Goal: Task Accomplishment & Management: Manage account settings

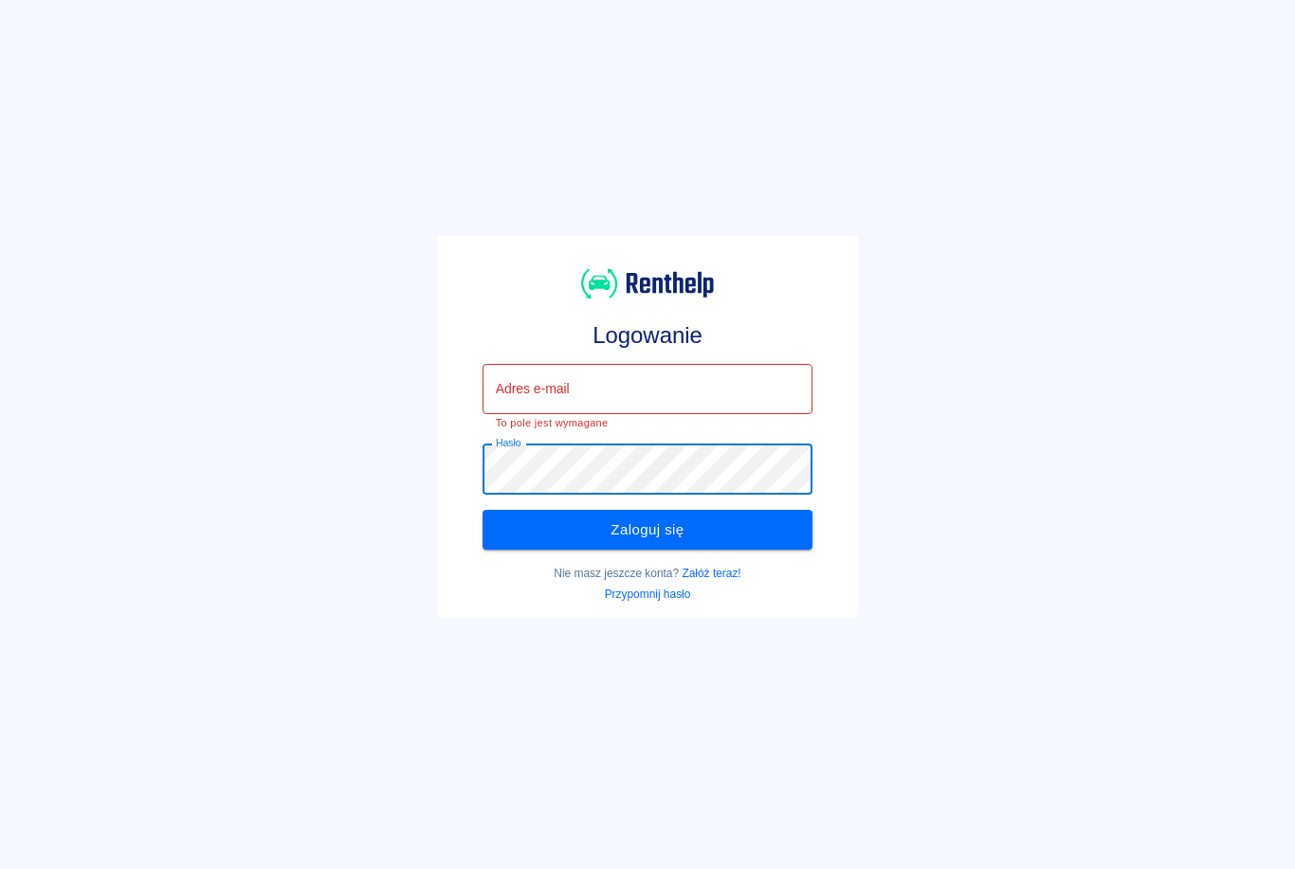
type input "[EMAIL_ADDRESS][DOMAIN_NAME]"
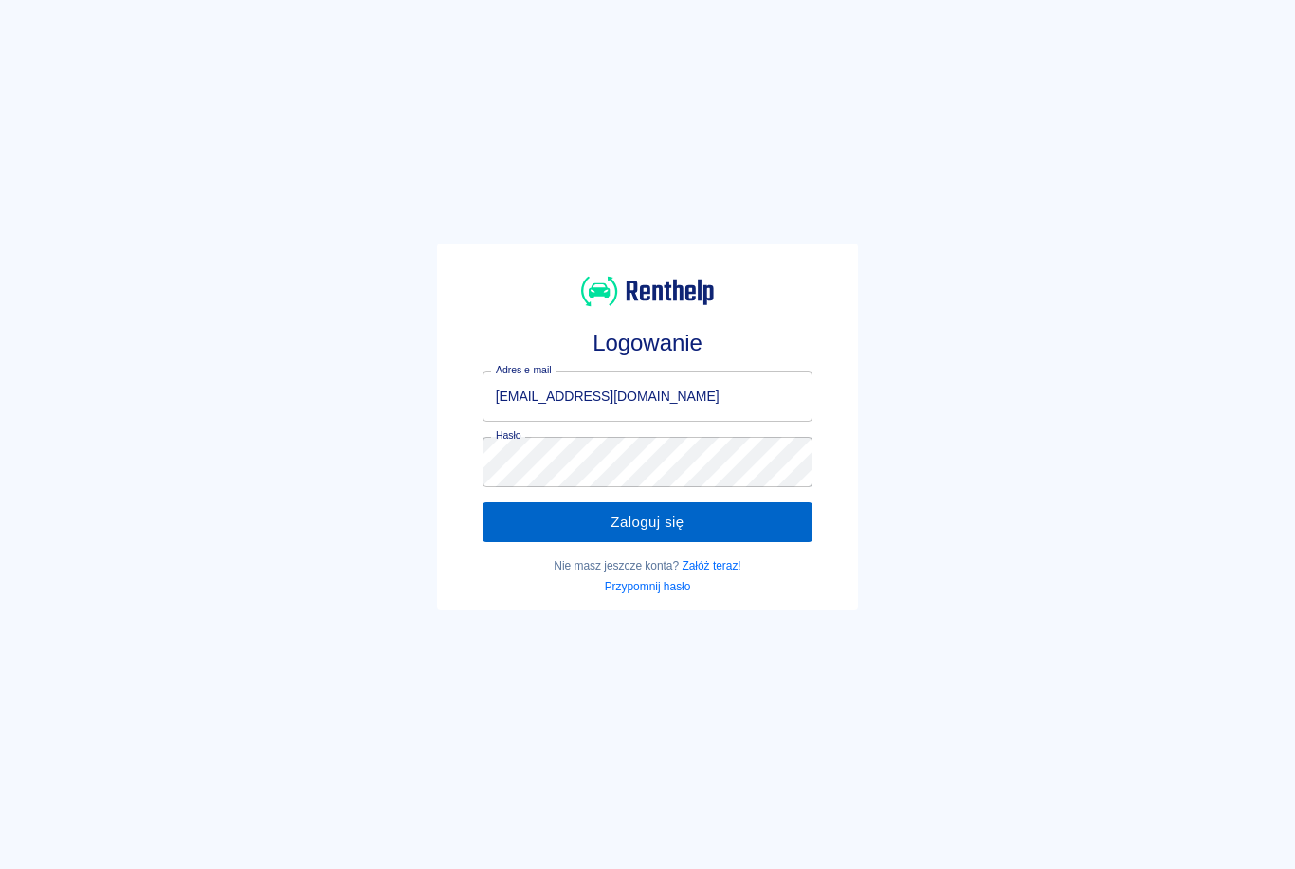
click at [707, 524] on button "Zaloguj się" at bounding box center [647, 522] width 331 height 40
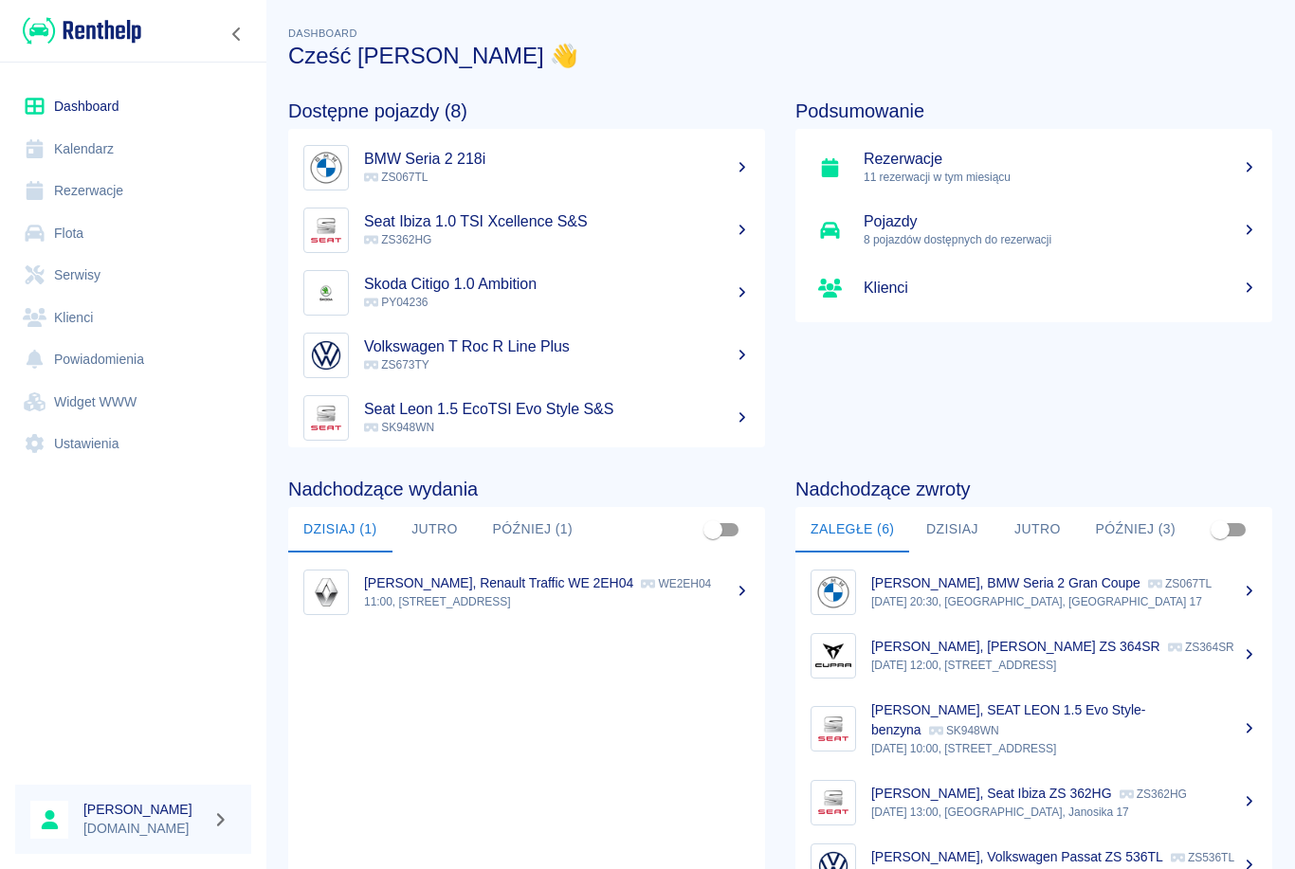
click at [99, 194] on link "Rezerwacje" at bounding box center [133, 191] width 236 height 43
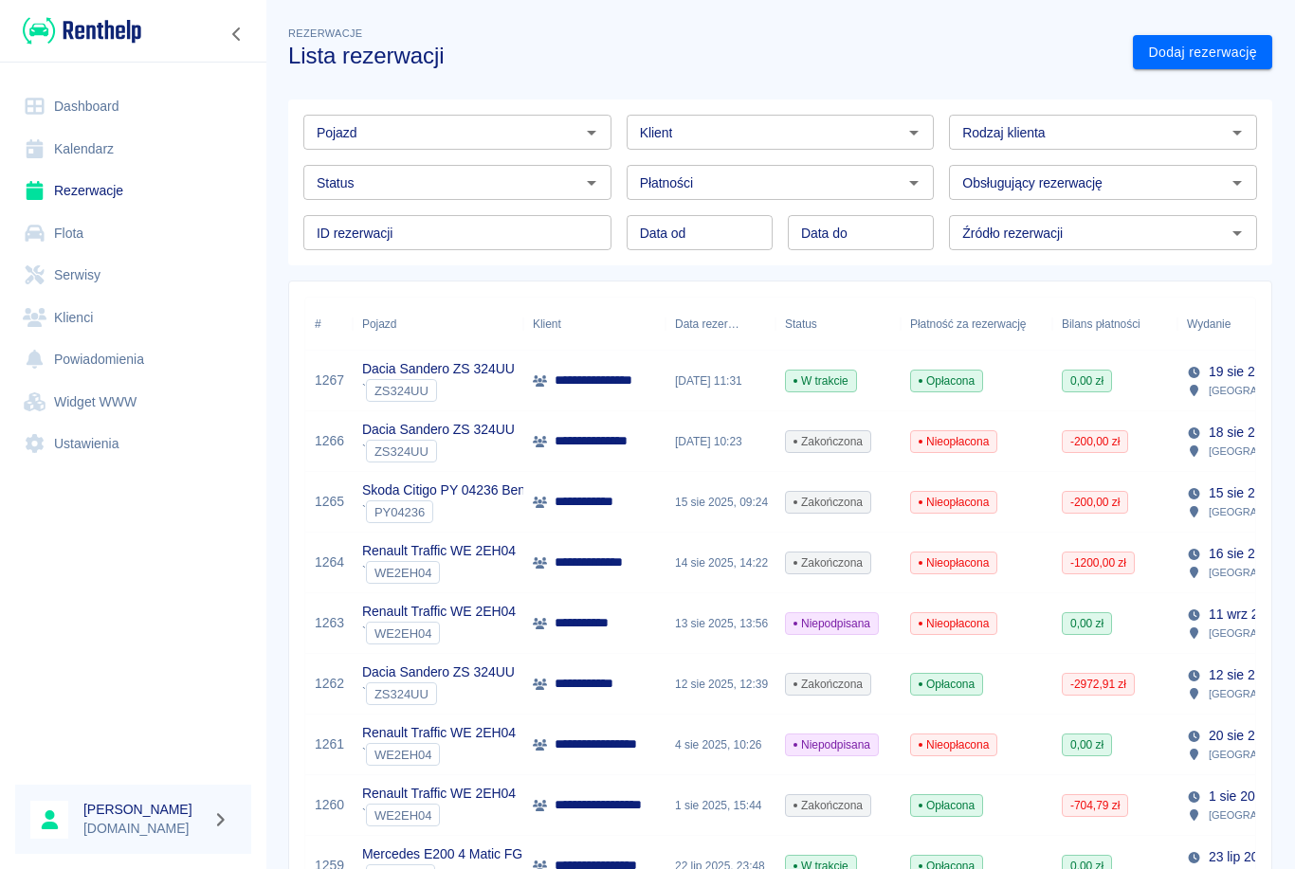
click at [394, 186] on input "Status" at bounding box center [441, 183] width 265 height 24
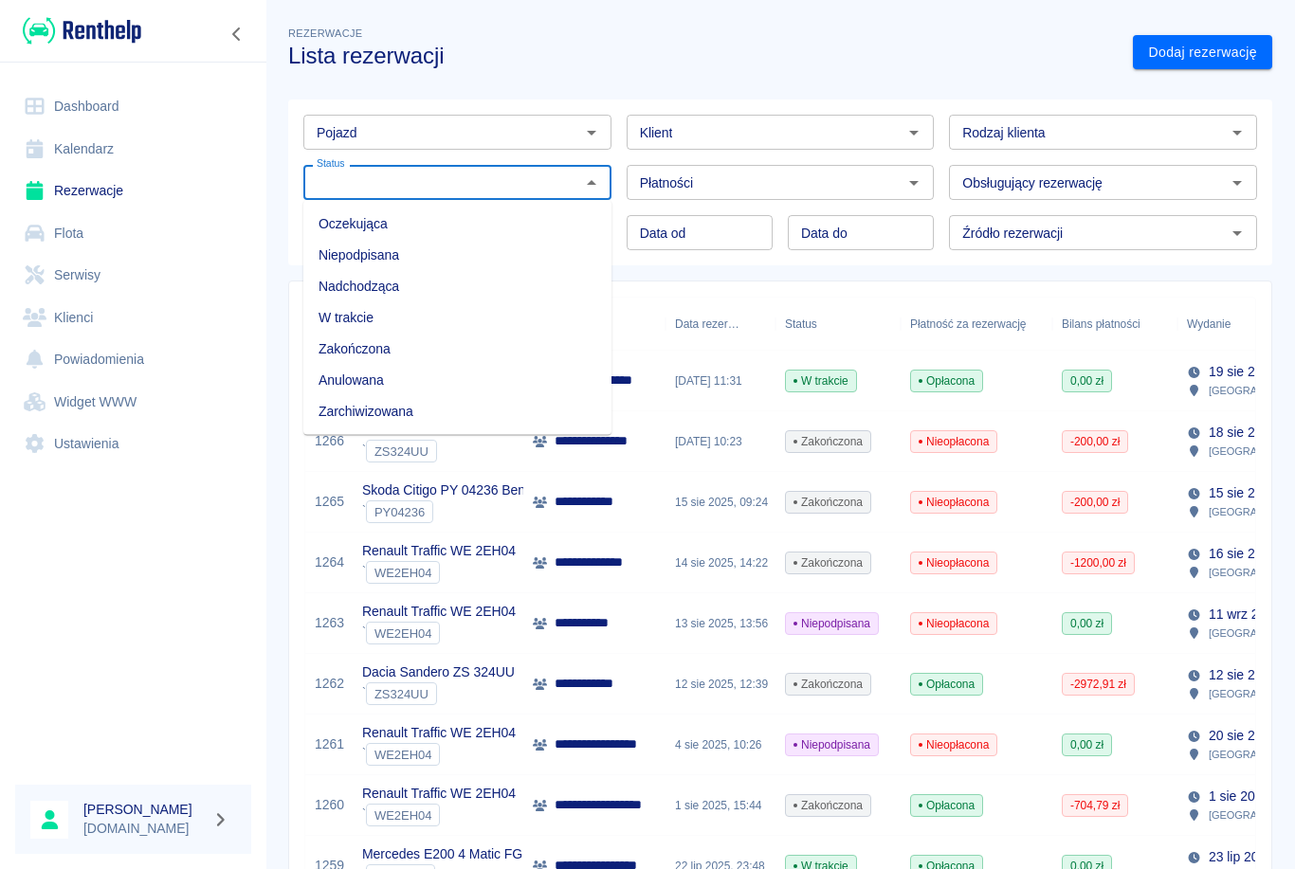
click at [374, 253] on li "Niepodpisana" at bounding box center [457, 255] width 308 height 31
type input "Niepodpisana"
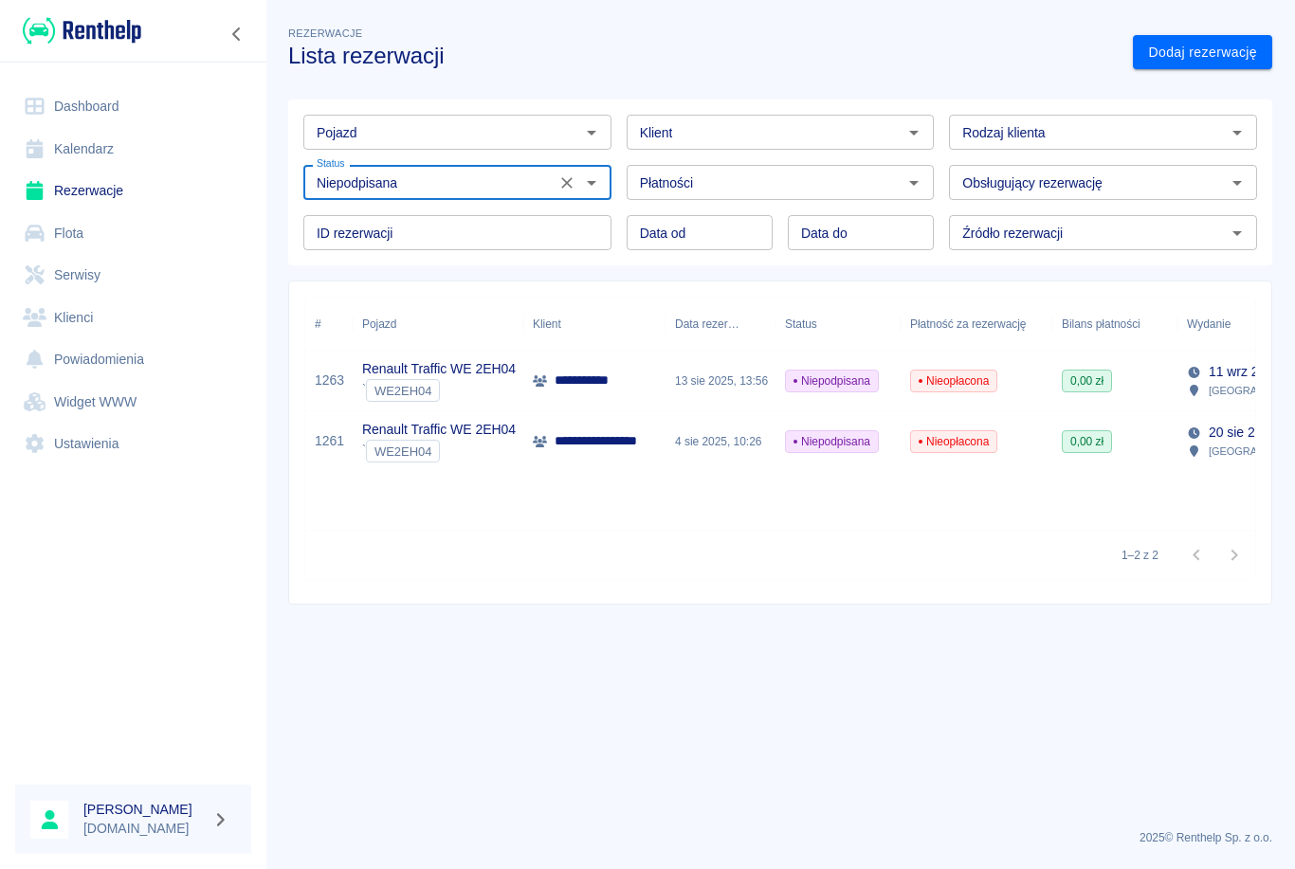
click at [629, 434] on p "**********" at bounding box center [608, 441] width 108 height 20
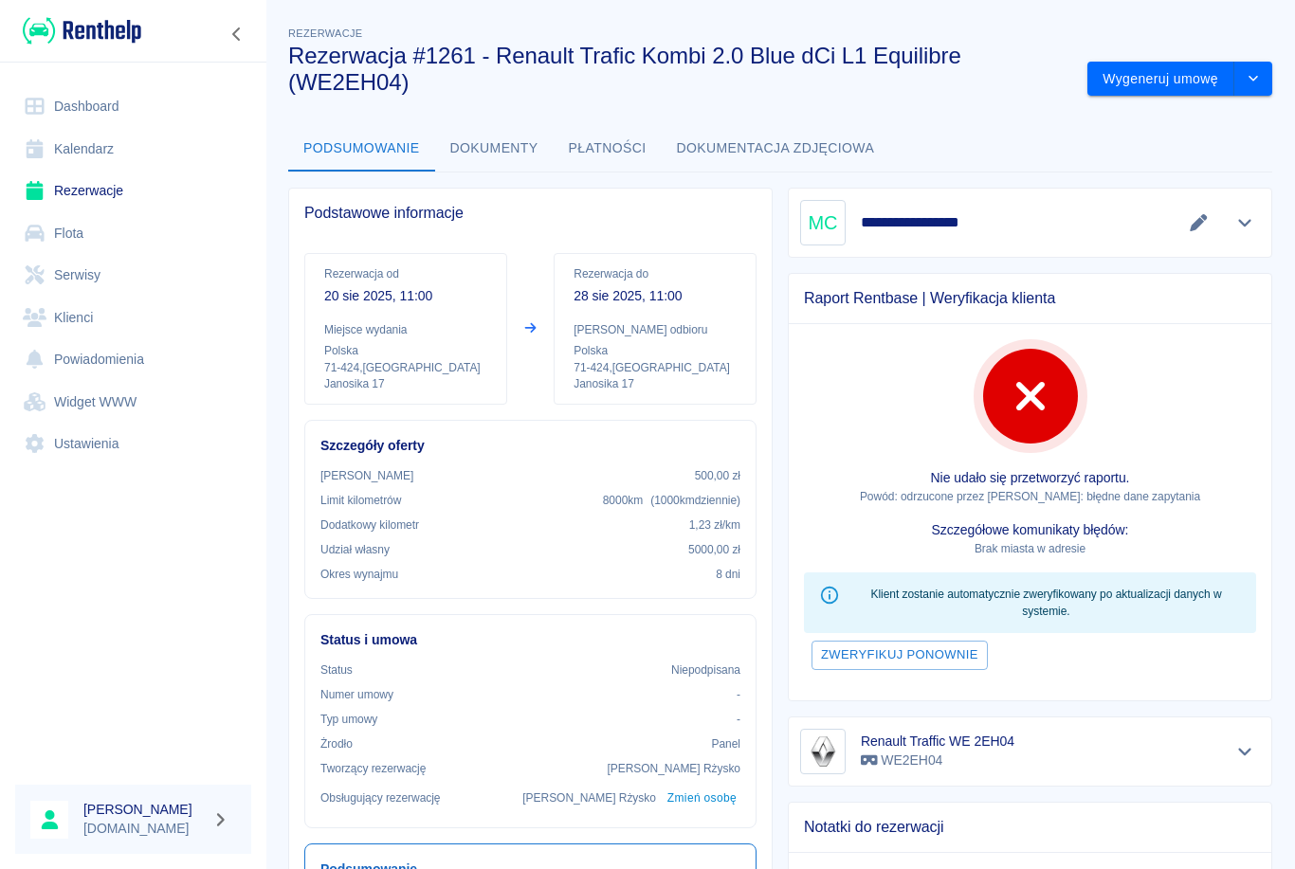
click at [932, 227] on h5 "**********" at bounding box center [922, 222] width 123 height 19
click at [1063, 217] on div "**********" at bounding box center [1030, 222] width 460 height 45
click at [1250, 225] on icon "Pokaż szczegóły" at bounding box center [1245, 222] width 22 height 17
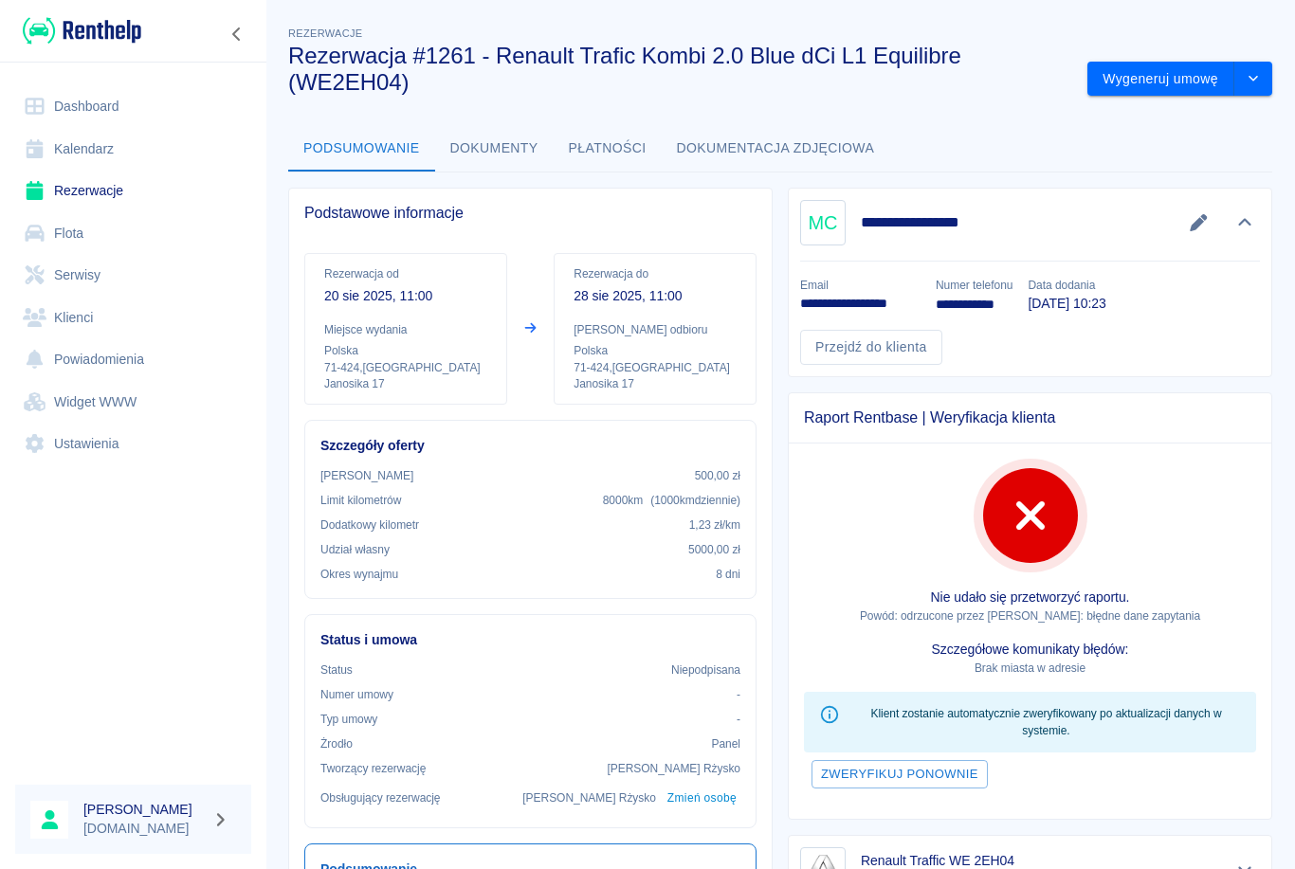
click at [74, 323] on link "Klienci" at bounding box center [133, 318] width 236 height 43
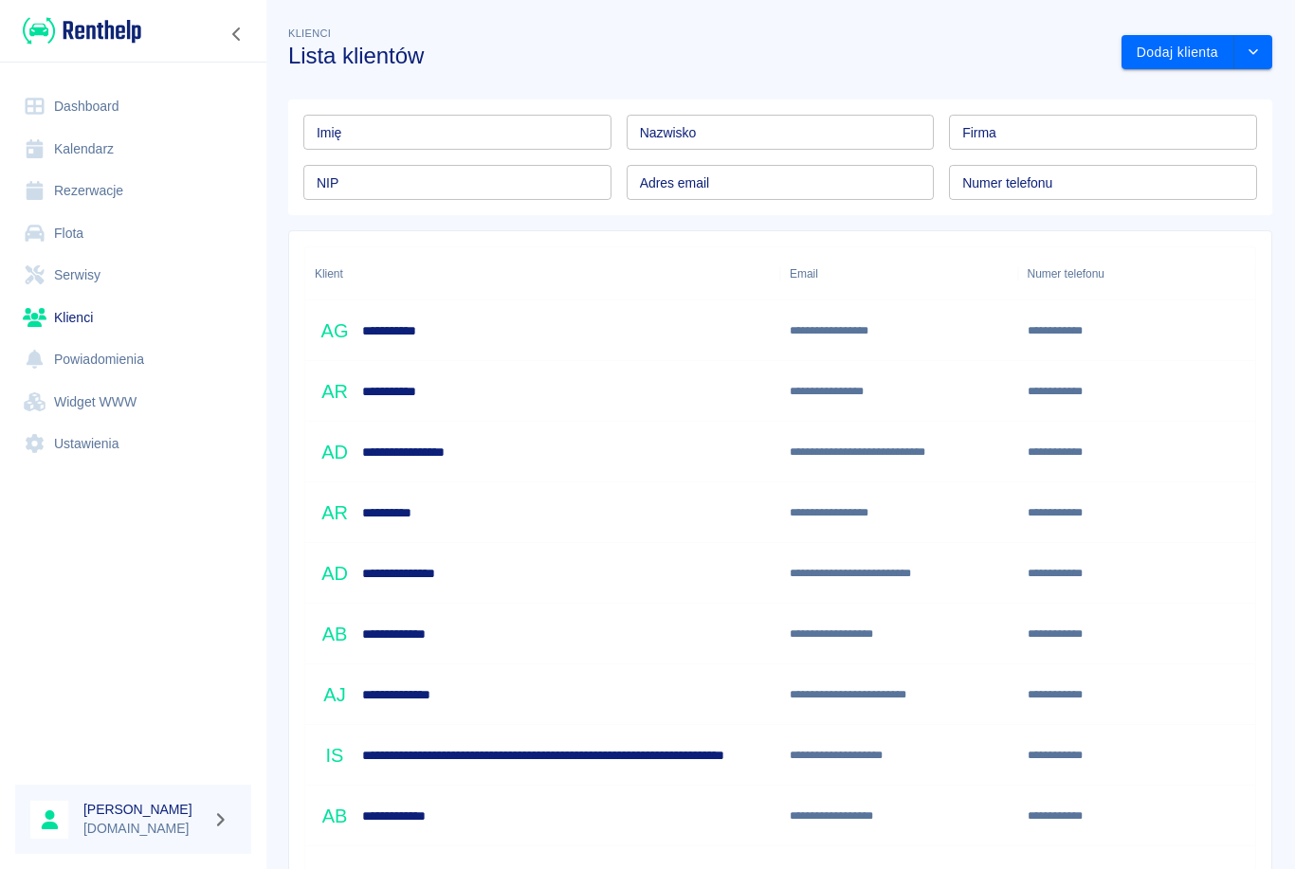
click at [718, 131] on input "Nazwisko" at bounding box center [781, 132] width 308 height 35
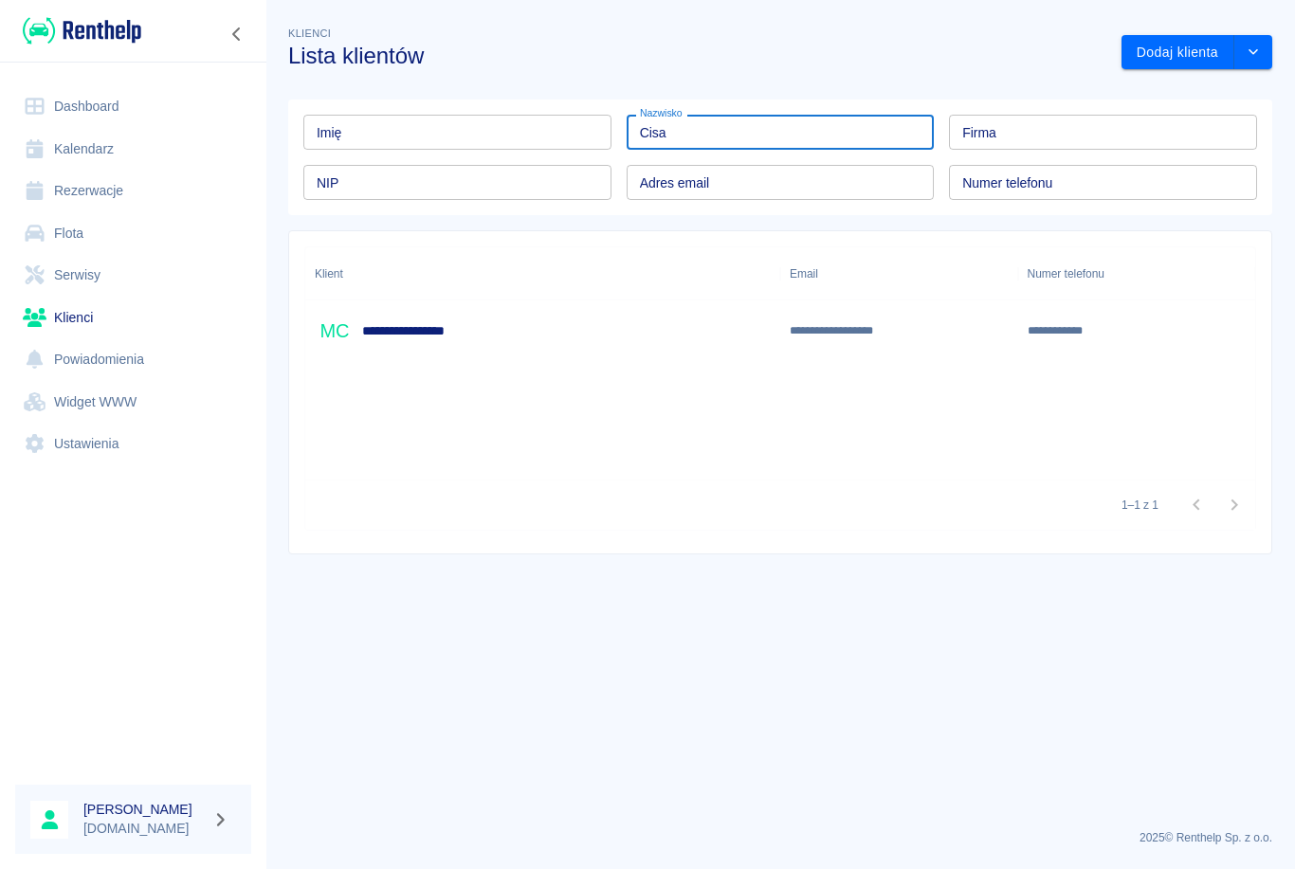
type input "Cisa"
click at [460, 343] on div "**********" at bounding box center [392, 331] width 155 height 40
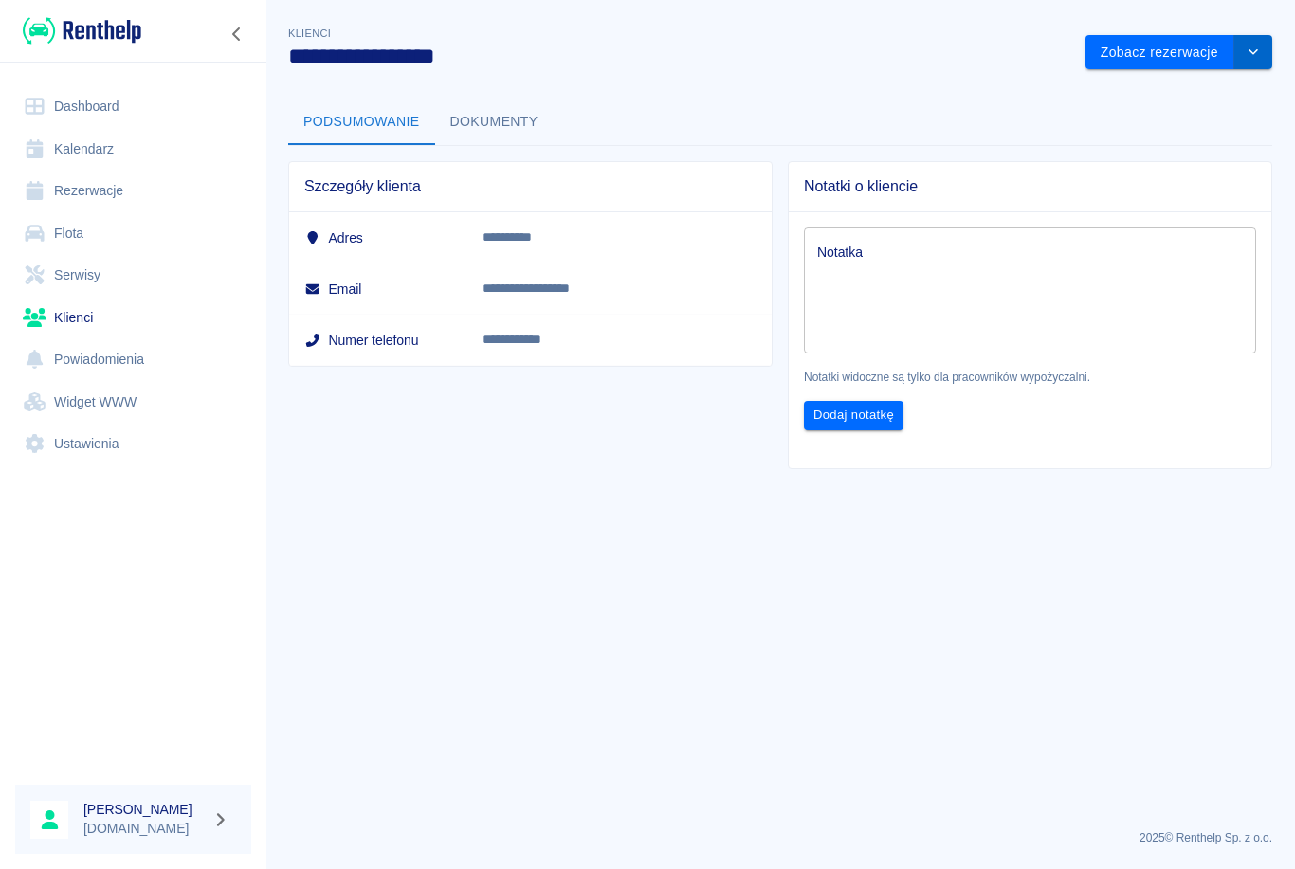
click at [1264, 40] on button "drop-down" at bounding box center [1253, 52] width 38 height 35
click at [1175, 86] on li "Edytuj klienta" at bounding box center [1178, 92] width 171 height 31
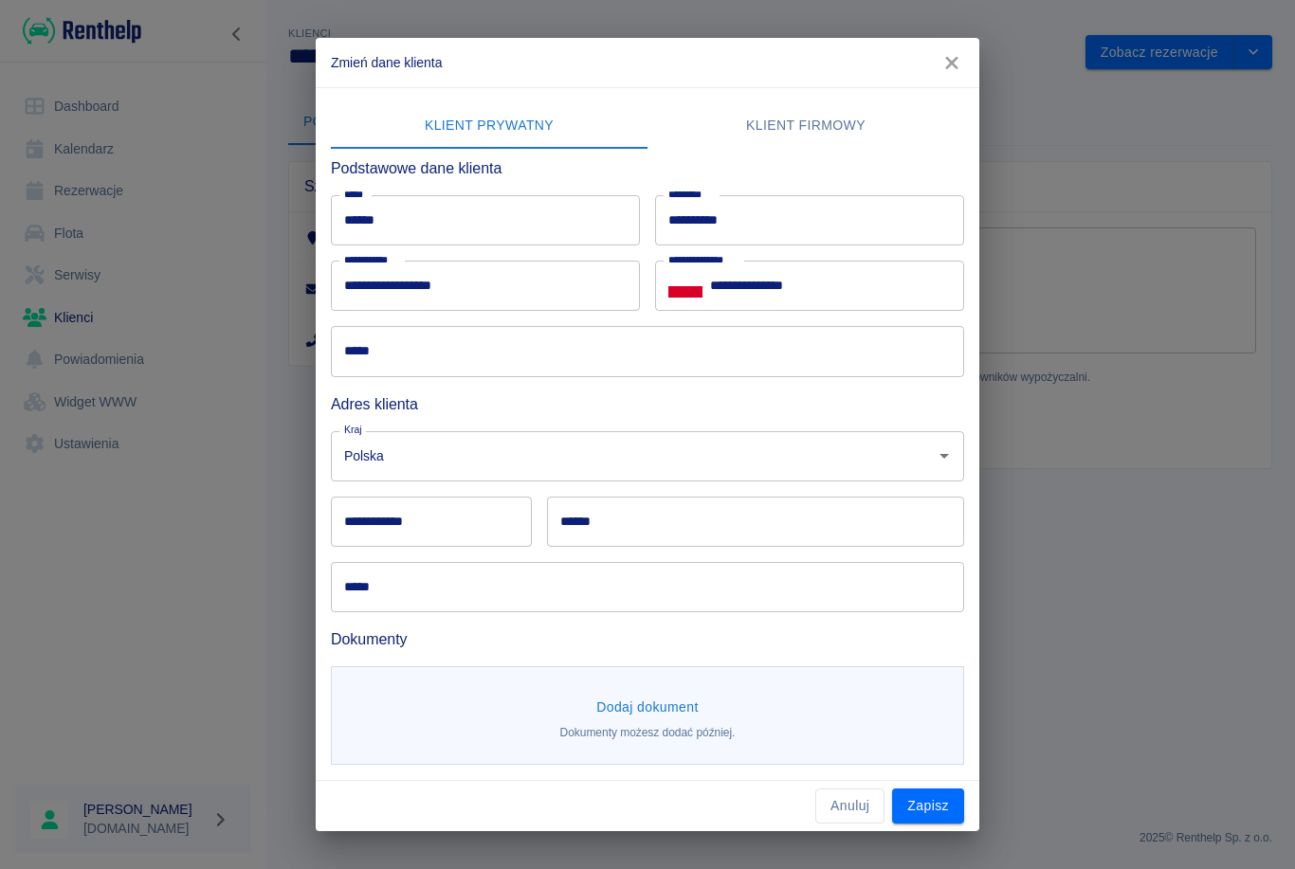
click at [92, 194] on div "**********" at bounding box center [647, 434] width 1295 height 869
click at [77, 196] on div "**********" at bounding box center [647, 434] width 1295 height 869
click at [952, 46] on button "button" at bounding box center [952, 62] width 40 height 35
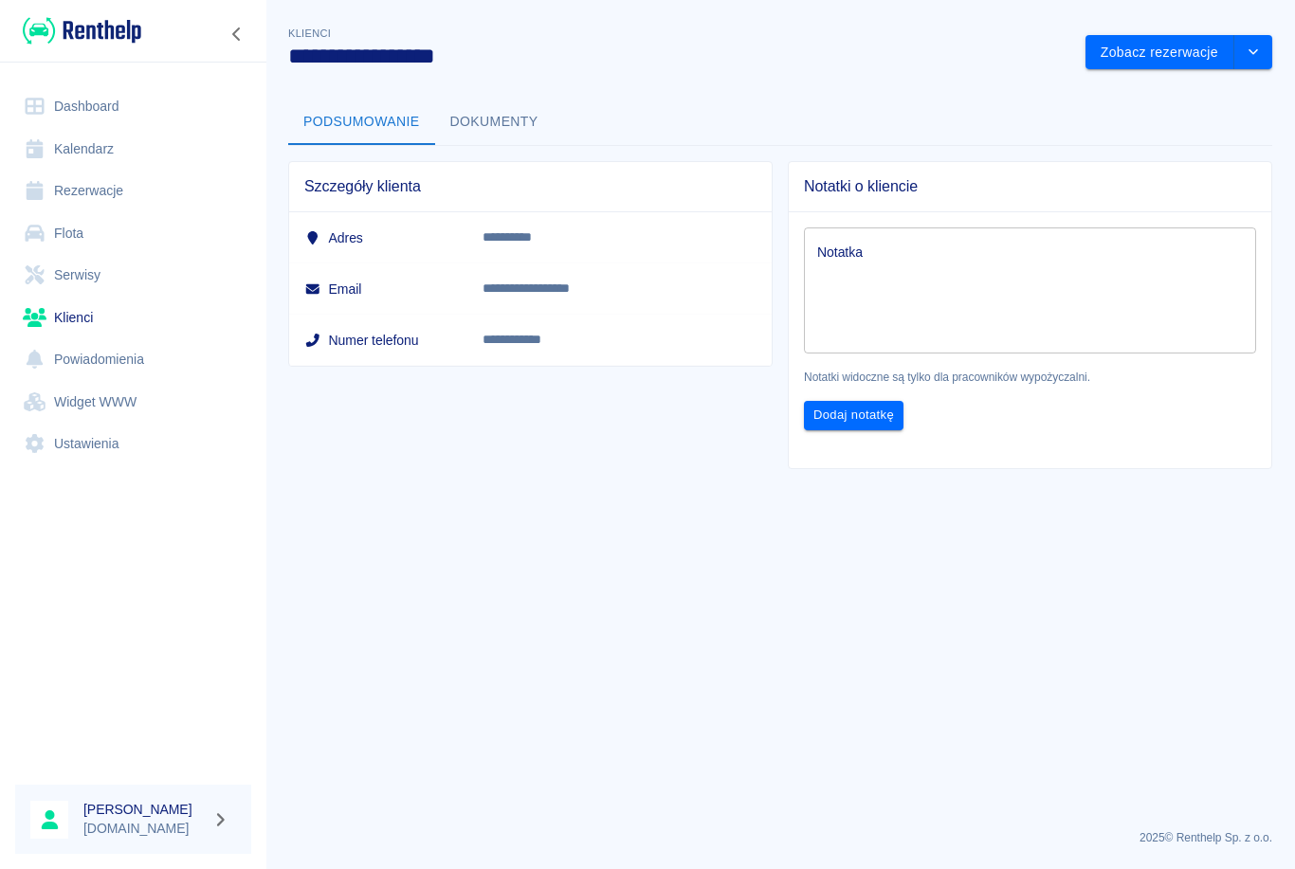
click at [71, 190] on link "Rezerwacje" at bounding box center [133, 191] width 236 height 43
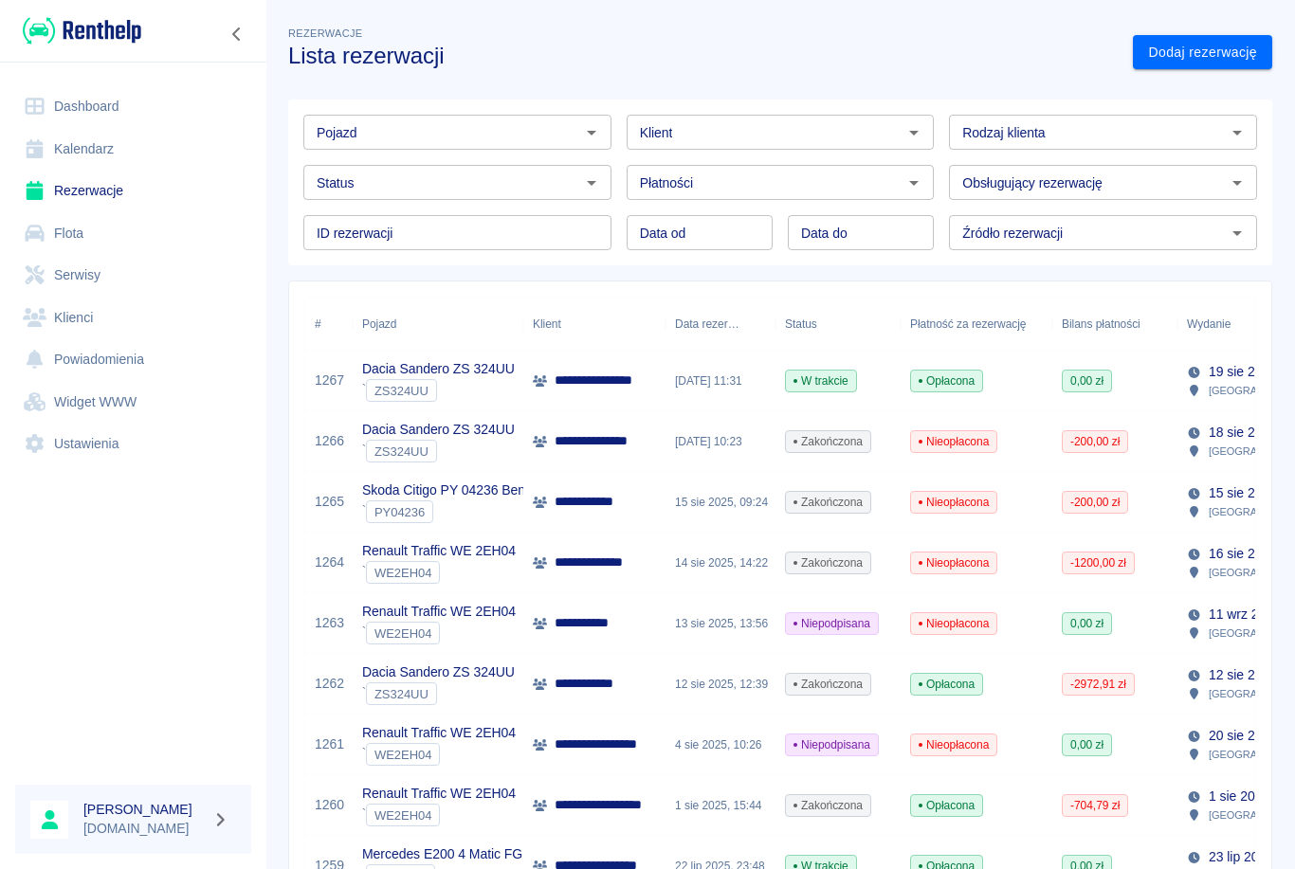
click at [476, 133] on input "Pojazd" at bounding box center [441, 132] width 265 height 24
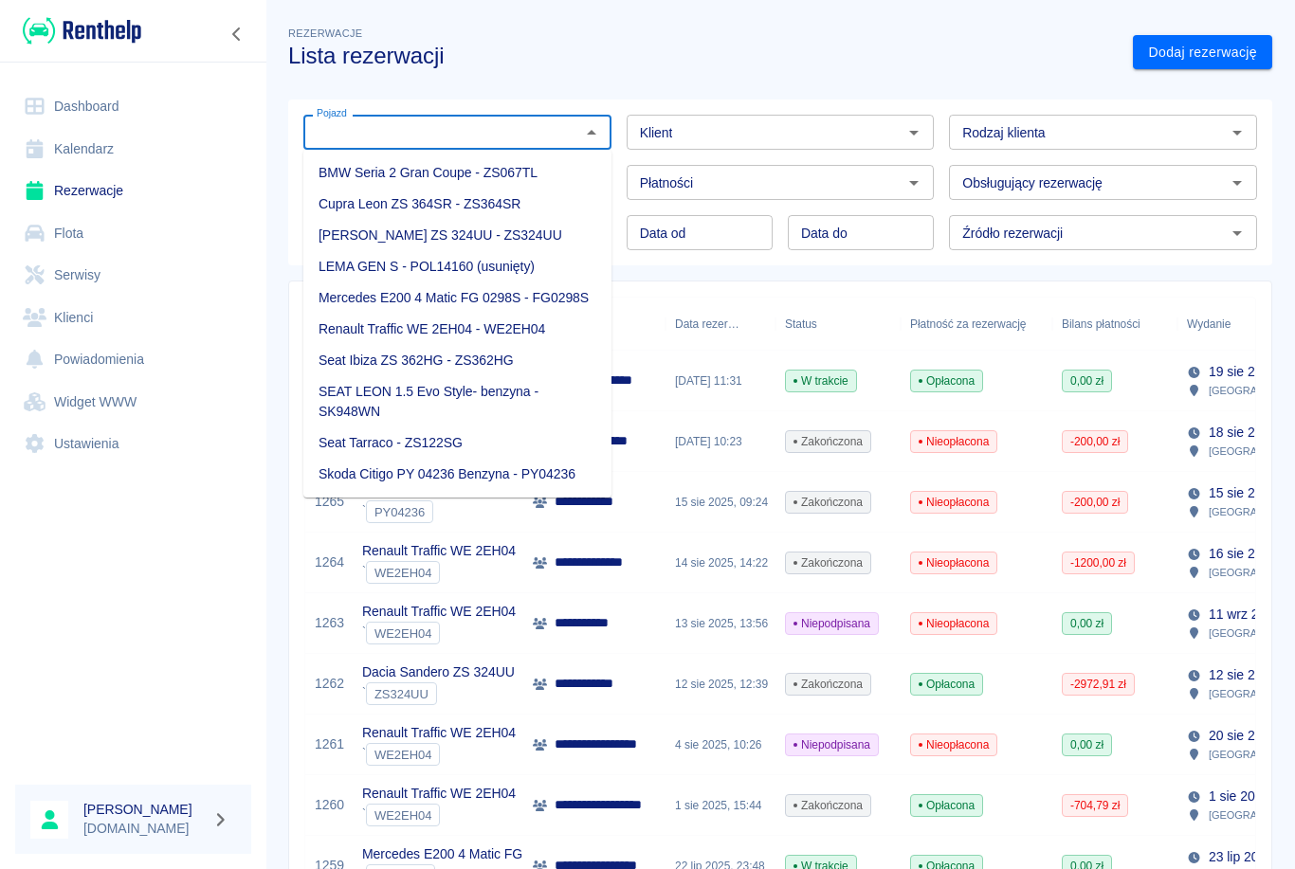
click at [420, 330] on li "Renault Traffic WE 2EH04 - WE2EH04" at bounding box center [457, 329] width 308 height 31
type input "Renault Traffic WE 2EH04 - WE2EH04"
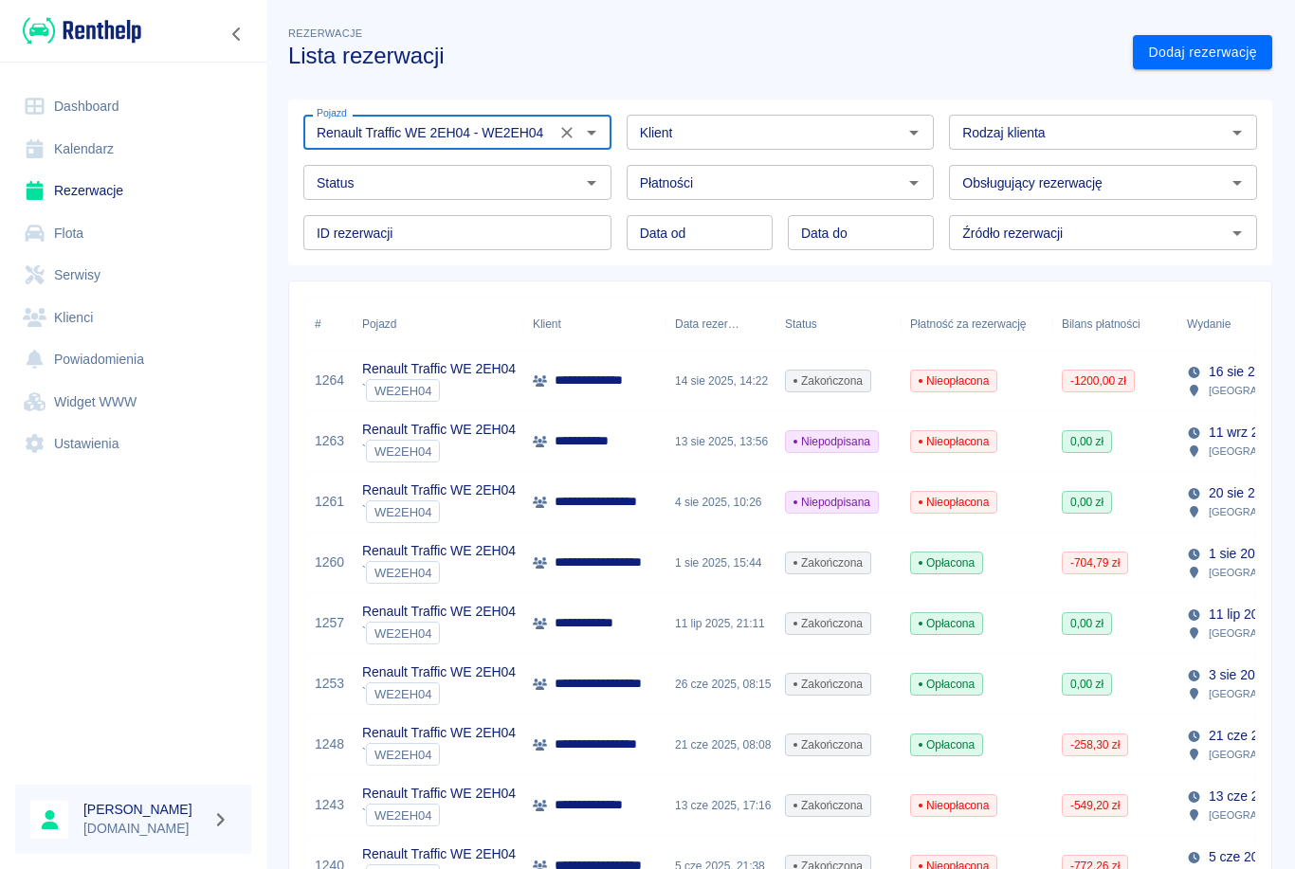
click at [920, 123] on icon "Otwórz" at bounding box center [913, 132] width 23 height 23
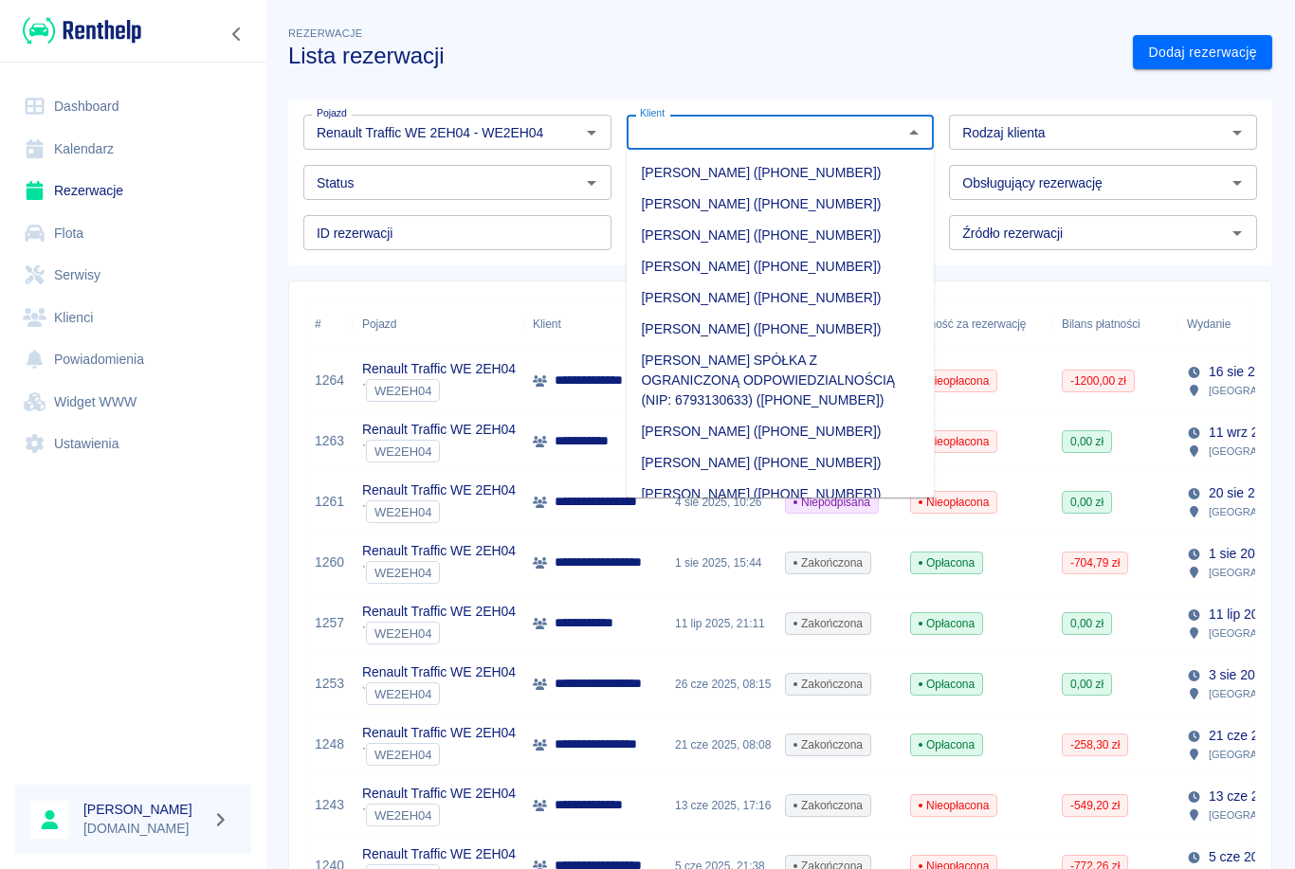
click at [765, 55] on h3 "Lista rezerwacji" at bounding box center [702, 56] width 829 height 27
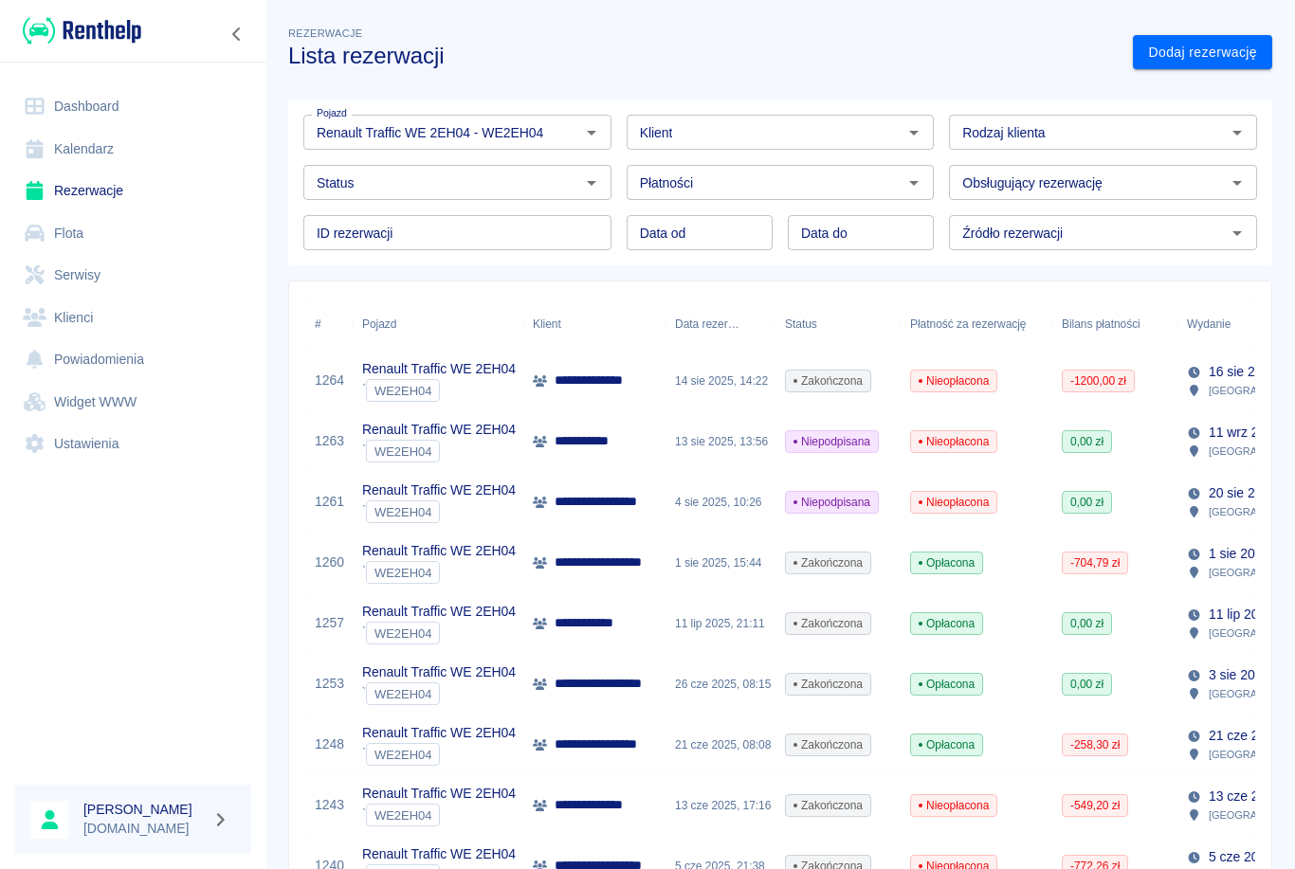
click at [727, 240] on input "Data od" at bounding box center [700, 232] width 146 height 35
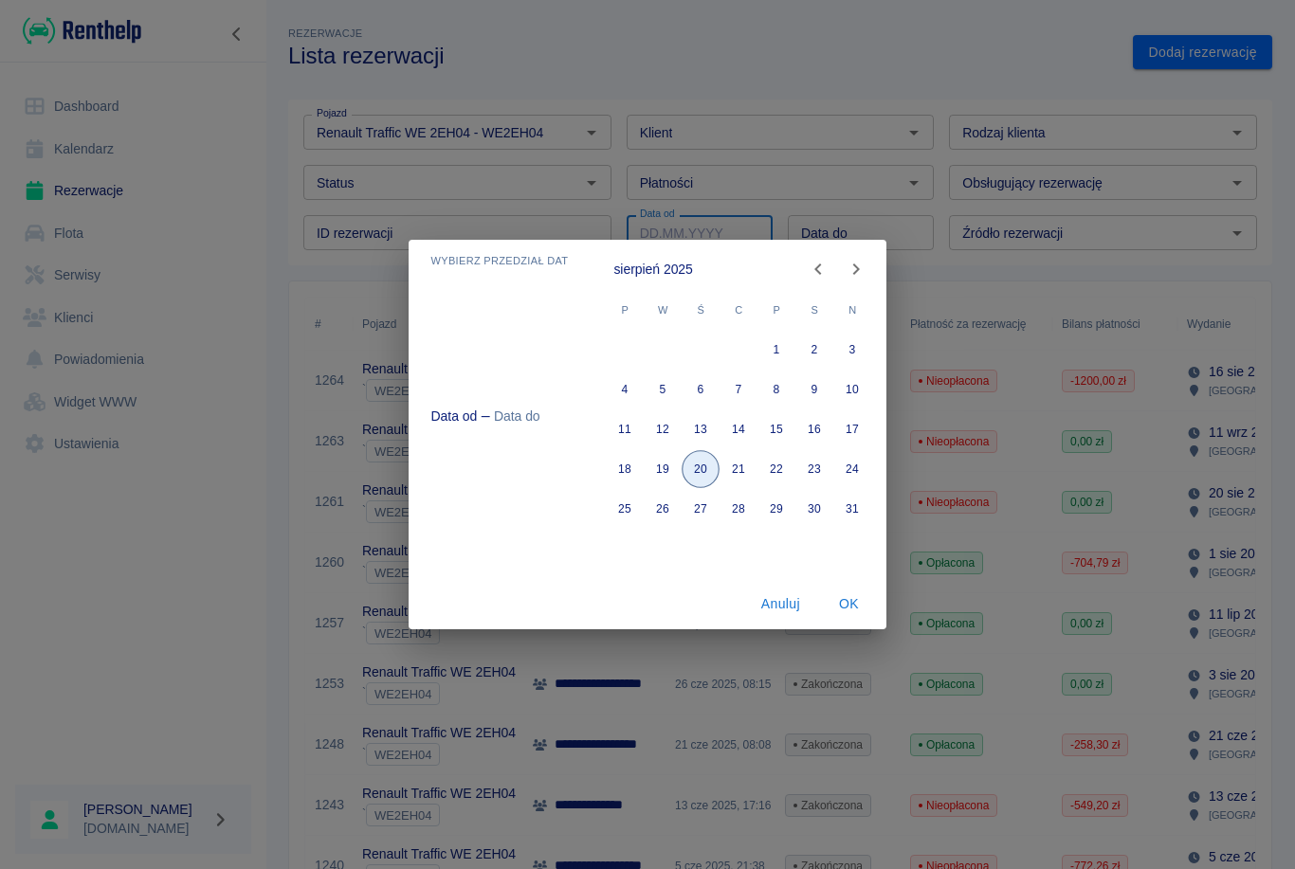
click at [708, 464] on button "20" at bounding box center [701, 469] width 38 height 38
type input "[DATE]"
click at [993, 49] on div "Wybierz przedział dat [DATE] – Data do [DATE] P W Ś C P S N 1 2 3 4 5 6 7 8 9 1…" at bounding box center [647, 434] width 1295 height 869
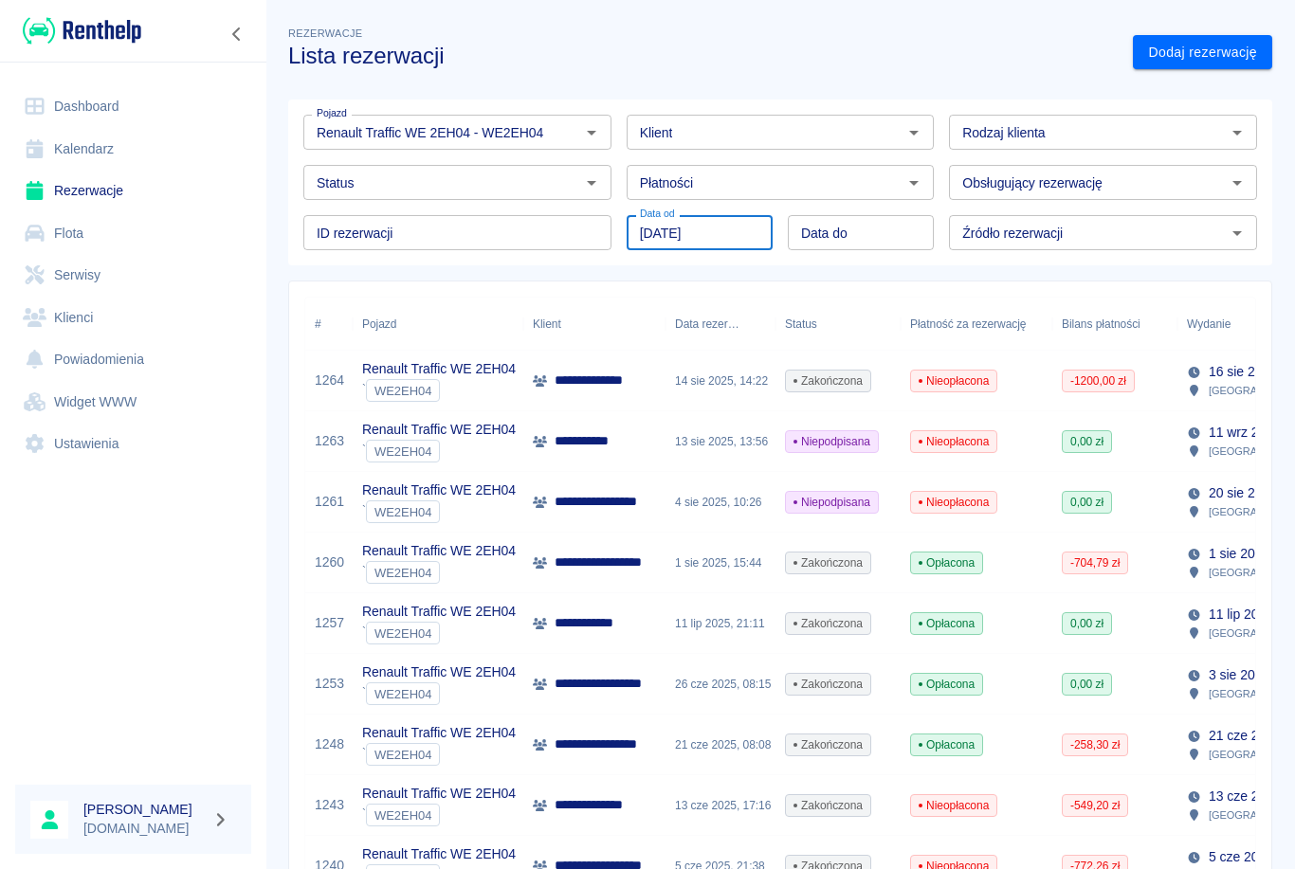
click at [873, 228] on input "Data do" at bounding box center [861, 232] width 146 height 35
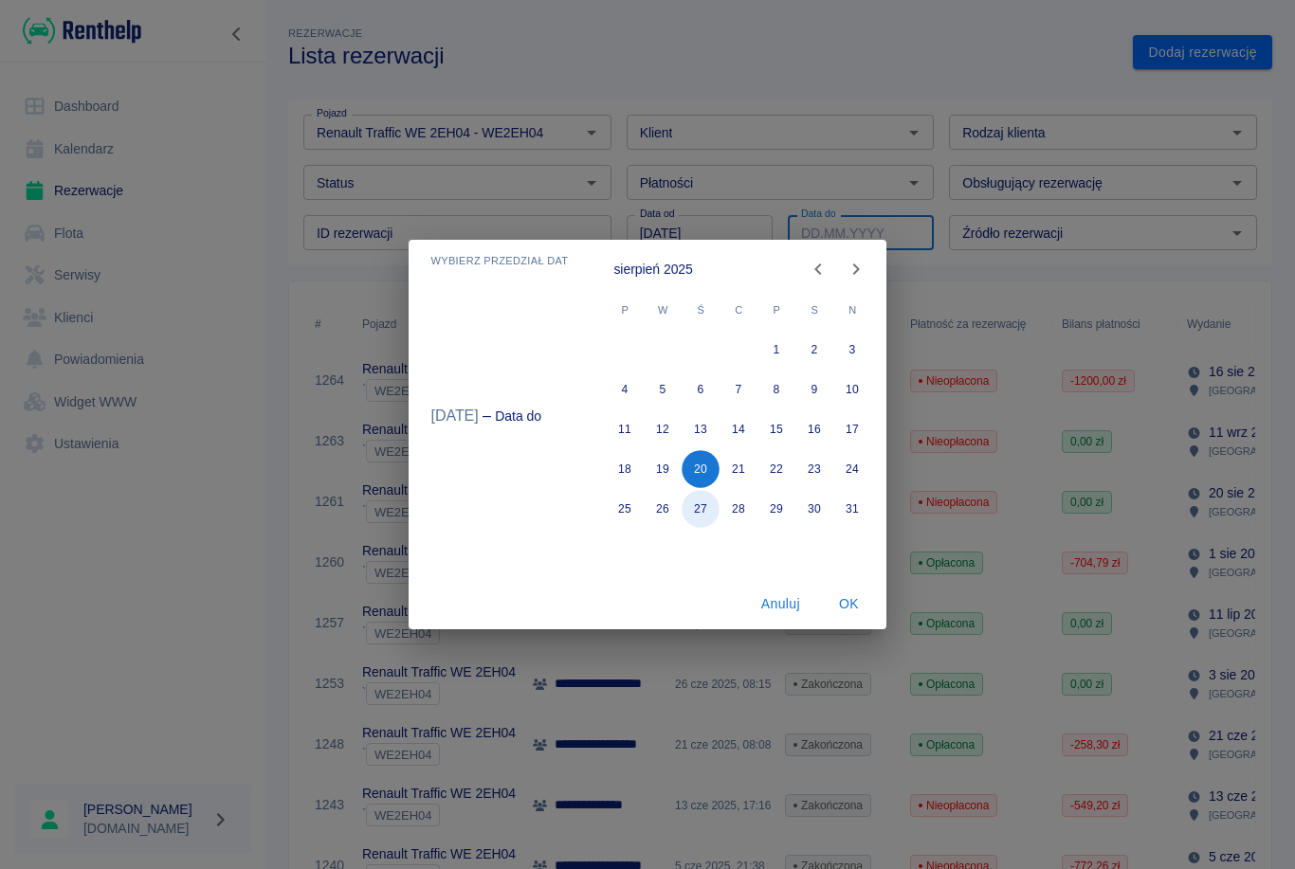
click at [702, 491] on button "27" at bounding box center [701, 509] width 38 height 38
type input "[DATE]"
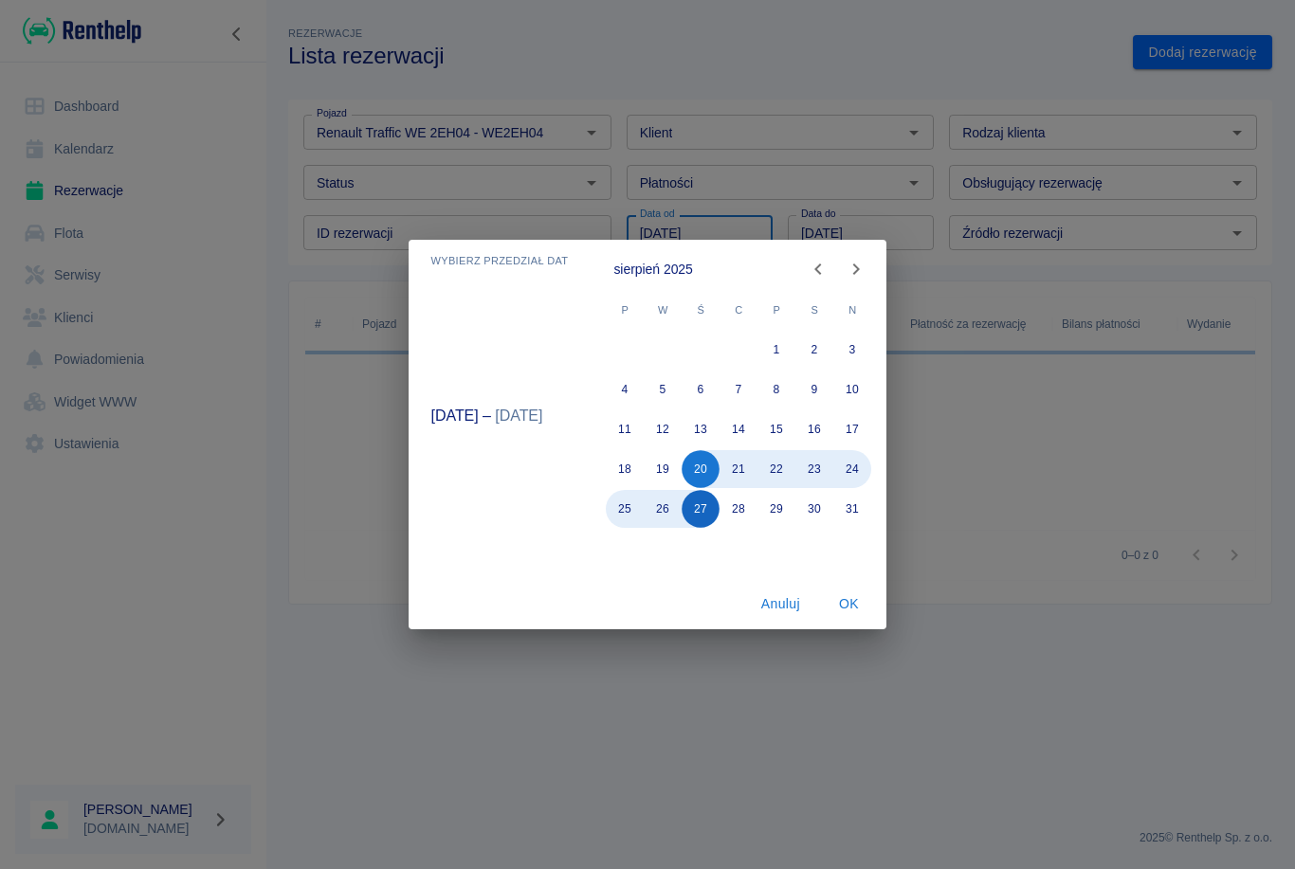
click at [702, 491] on button "27" at bounding box center [701, 509] width 38 height 38
type input "[DATE]"
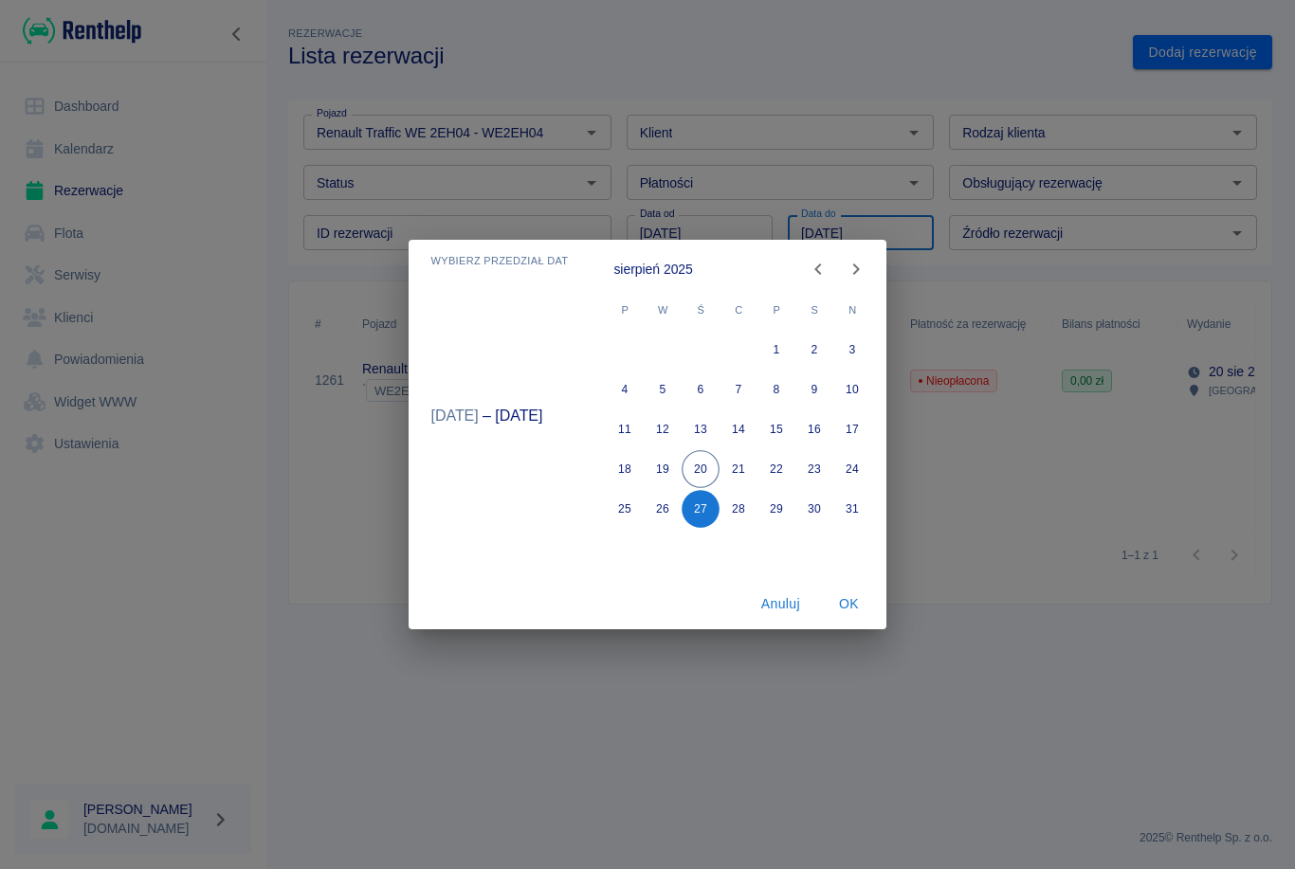
click at [921, 660] on div "Wybierz przedział dat [DATE] – sie [DATE] P W Ś C P S N 1 2 3 4 5 6 7 8 9 10 11…" at bounding box center [647, 434] width 1295 height 869
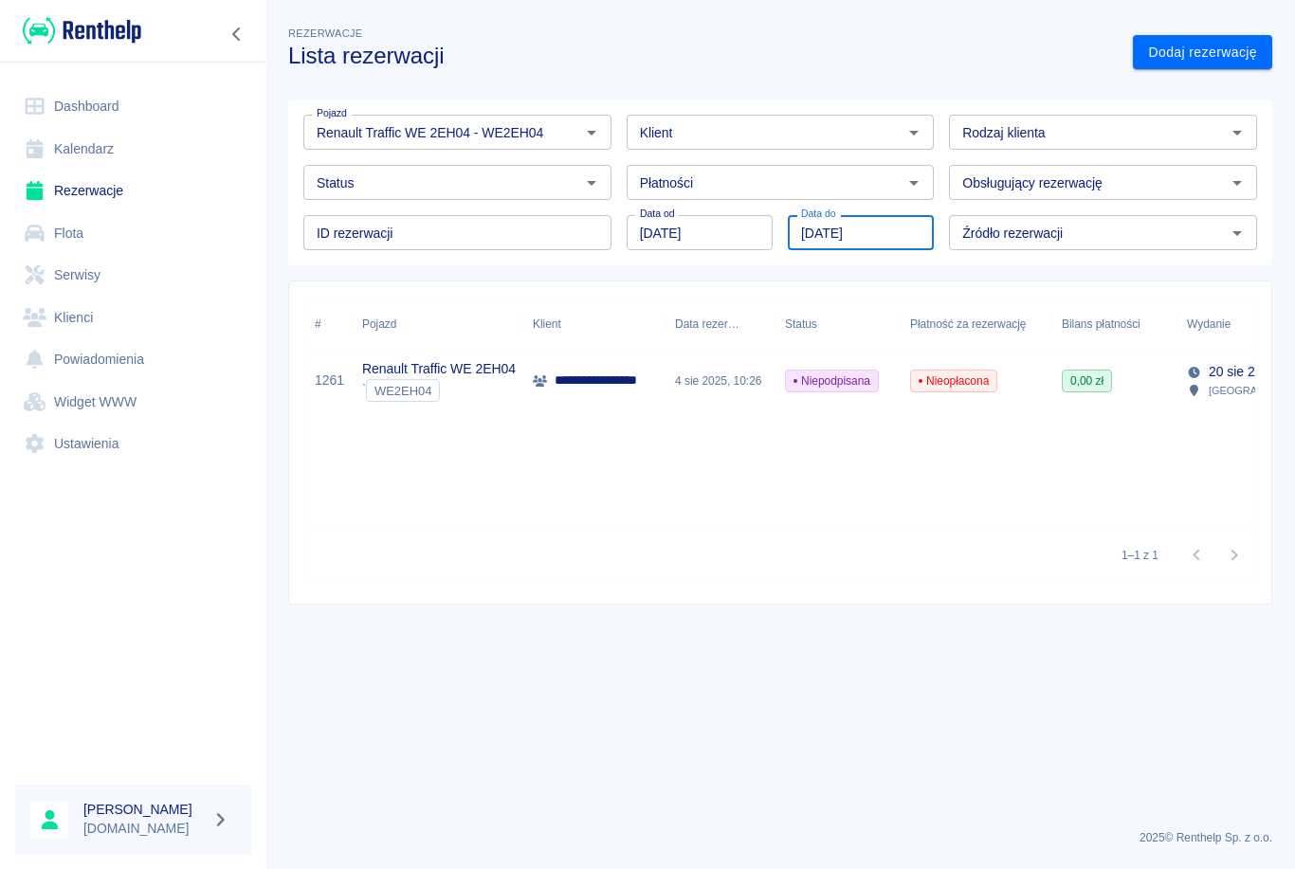
click at [642, 372] on p "**********" at bounding box center [608, 381] width 108 height 20
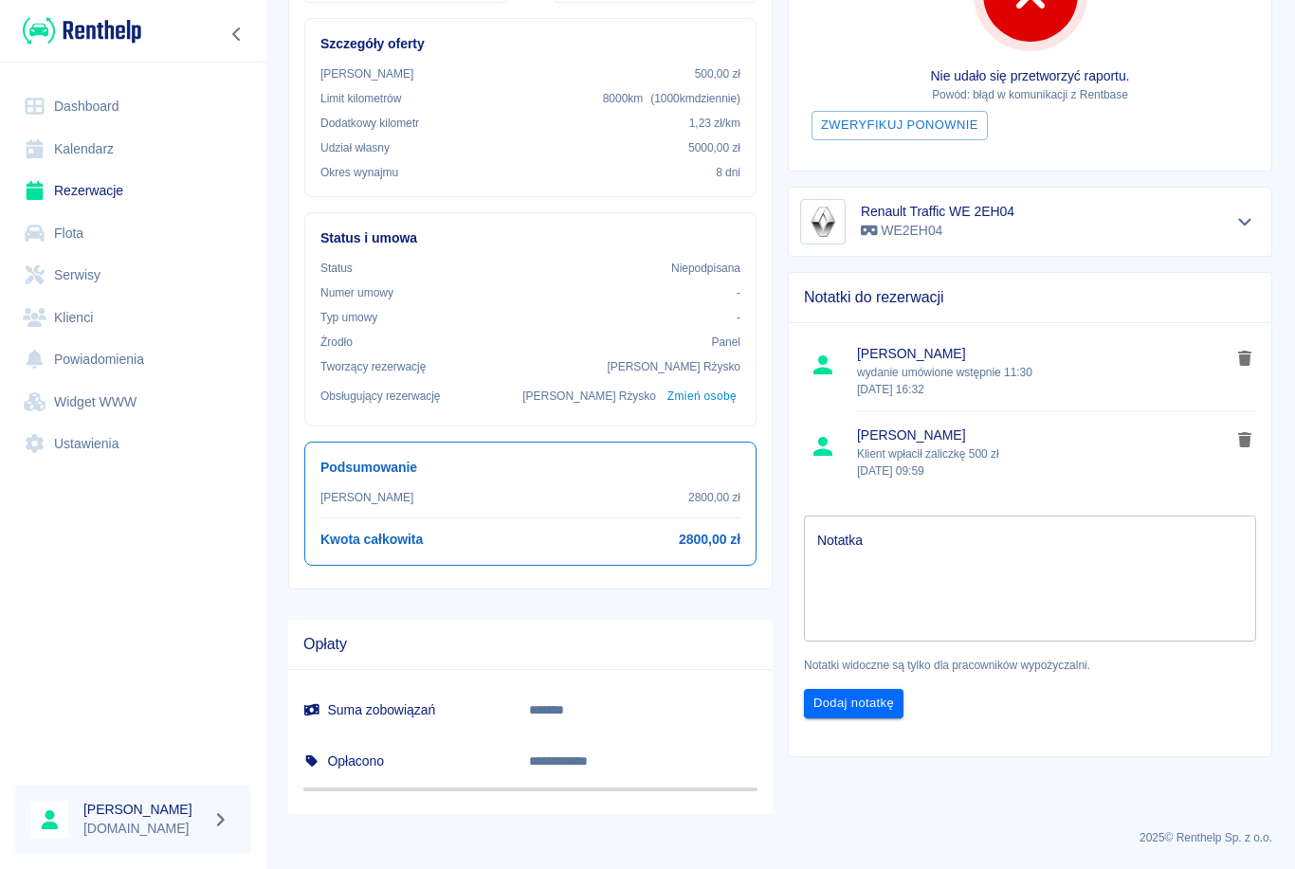
scroll to position [403, 0]
